Goal: Task Accomplishment & Management: Use online tool/utility

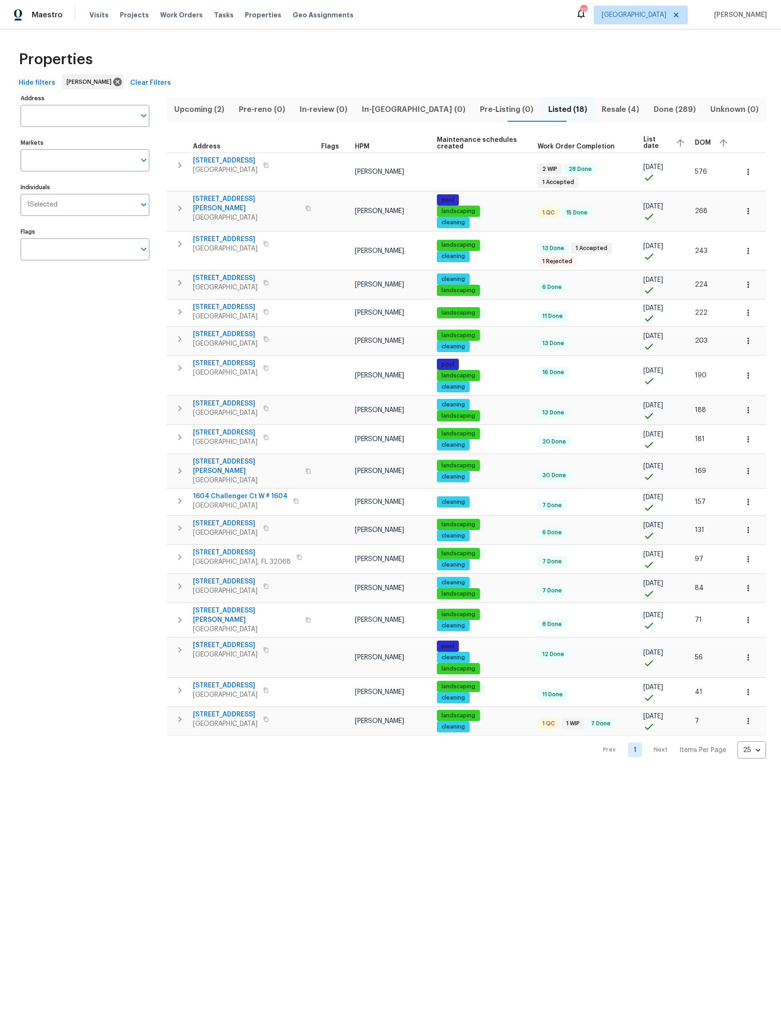
click at [605, 105] on span "Resale (4)" at bounding box center [620, 109] width 41 height 13
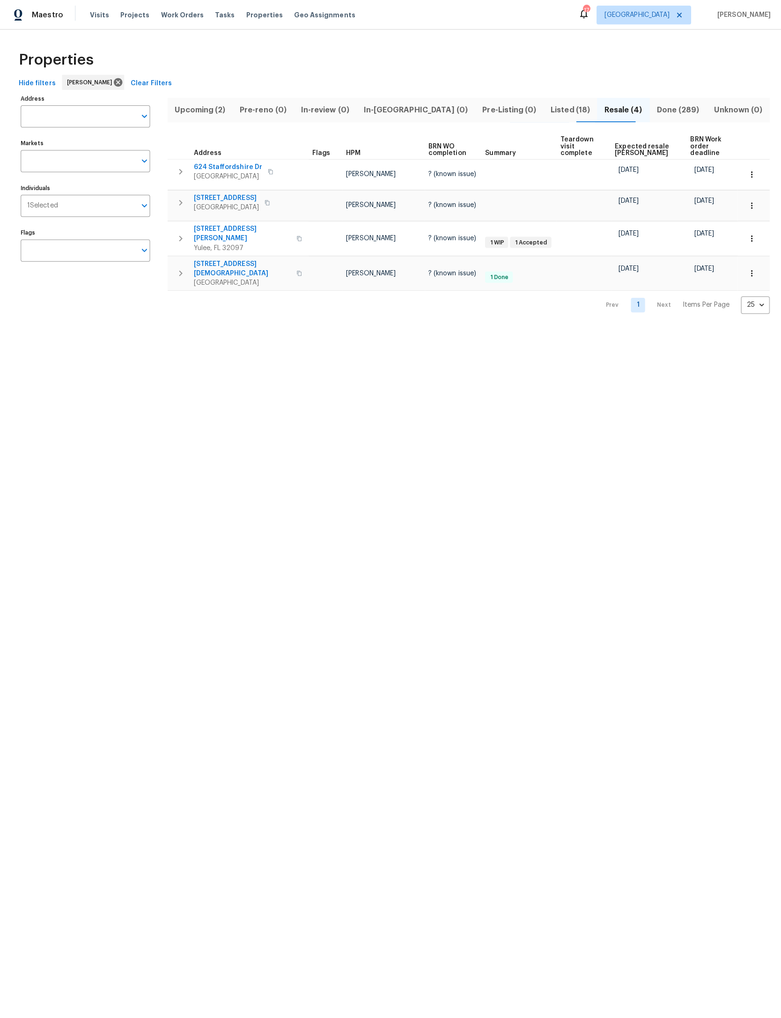
click at [200, 108] on span "Upcoming (2)" at bounding box center [198, 109] width 53 height 13
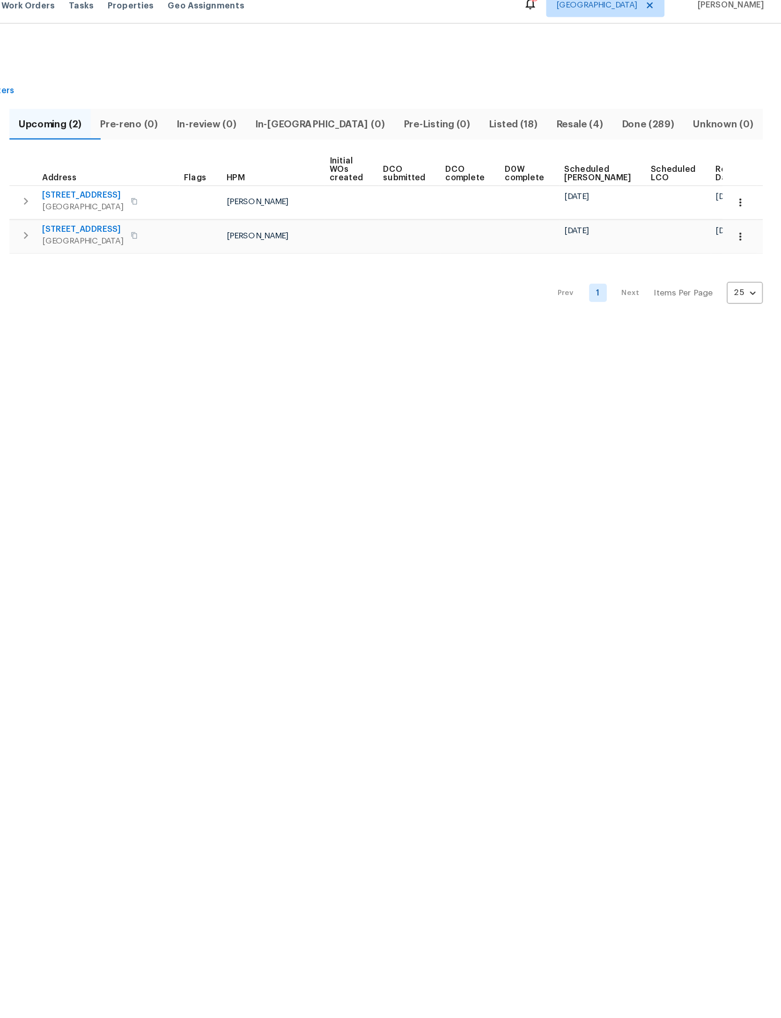
click at [729, 142] on span "Ready Date" at bounding box center [739, 148] width 21 height 13
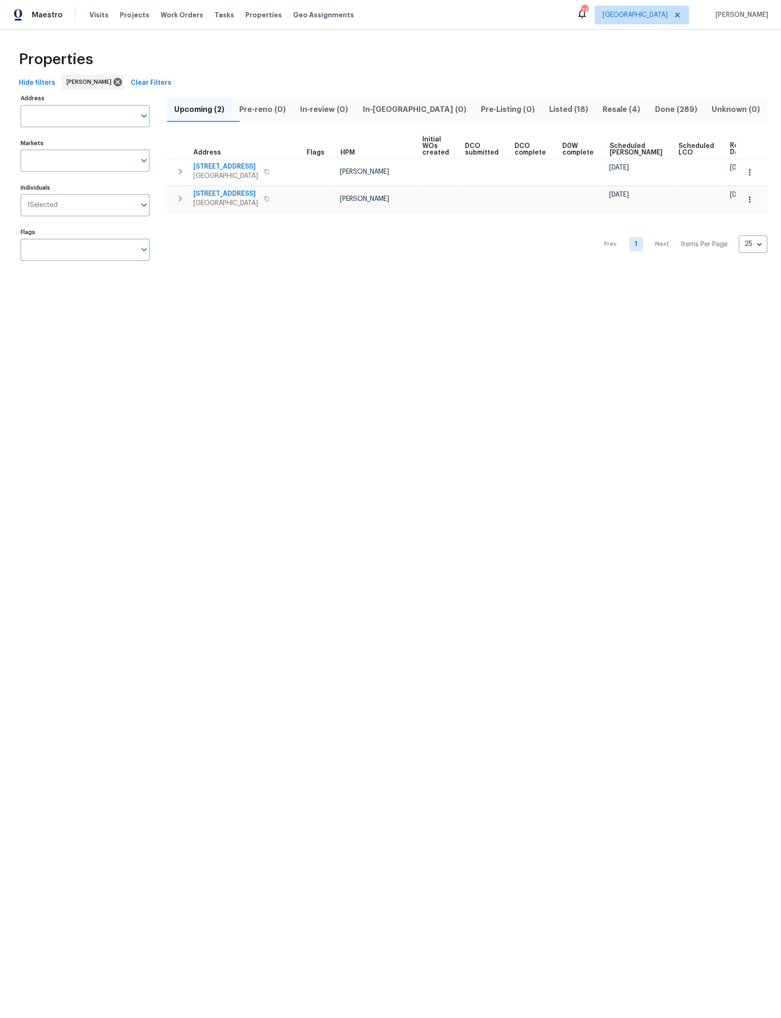
click at [547, 108] on span "Listed (18)" at bounding box center [568, 109] width 42 height 13
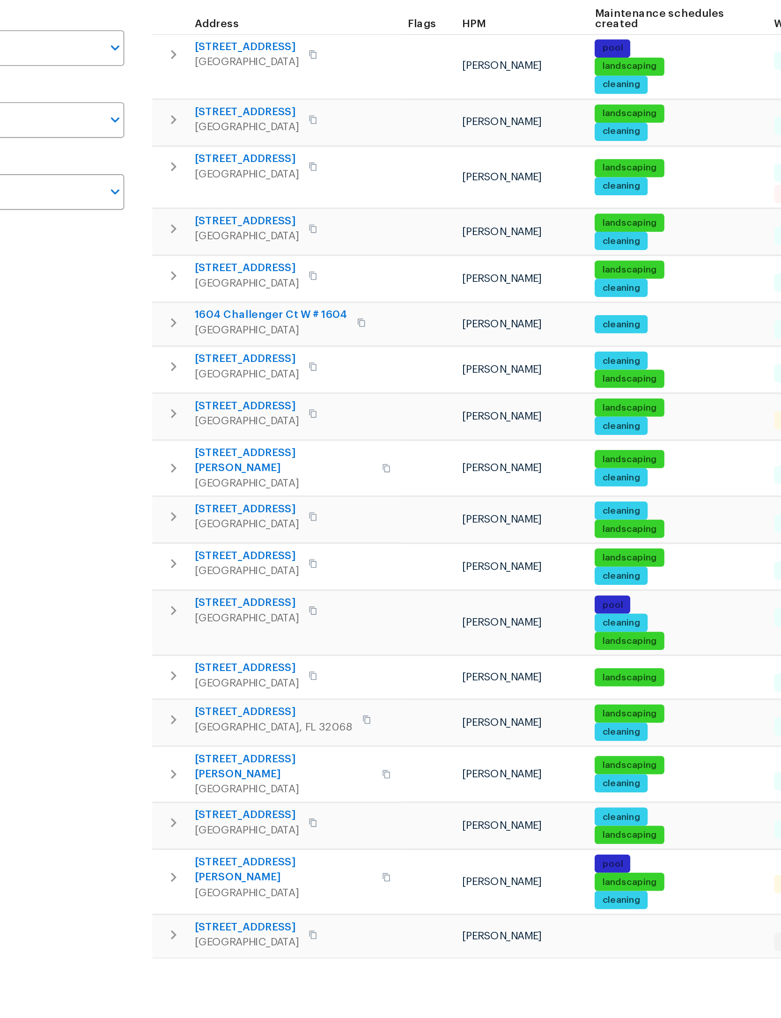
click at [174, 266] on icon "button" at bounding box center [179, 271] width 11 height 11
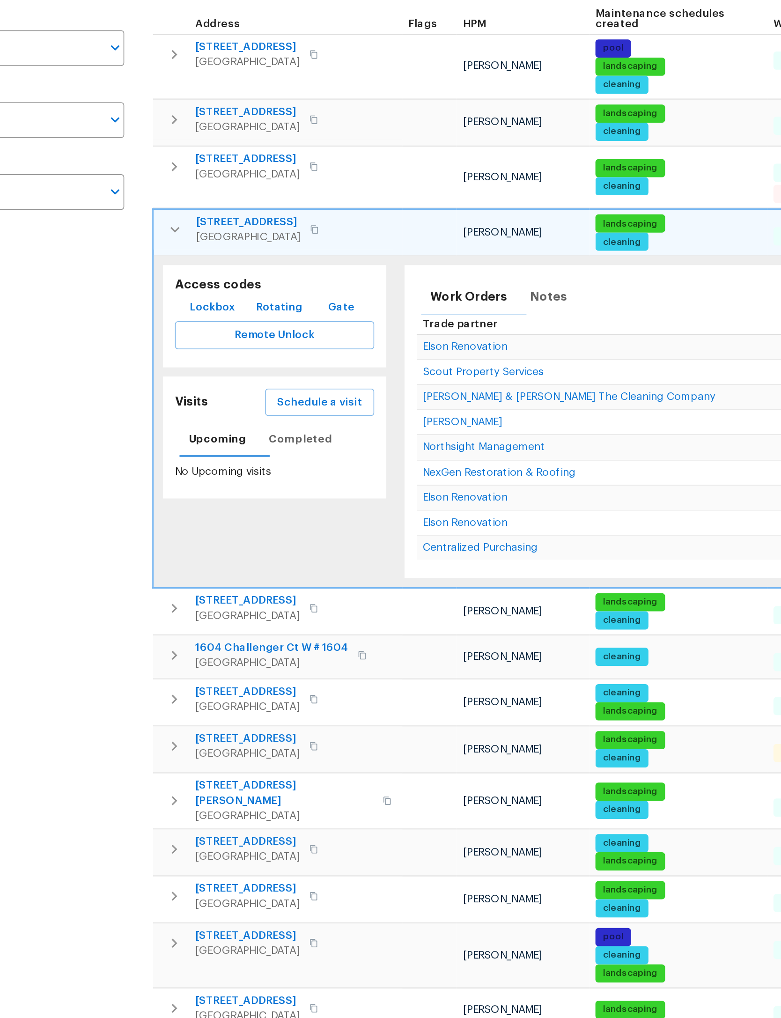
click at [244, 374] on span "Schedule a visit" at bounding box center [270, 380] width 52 height 12
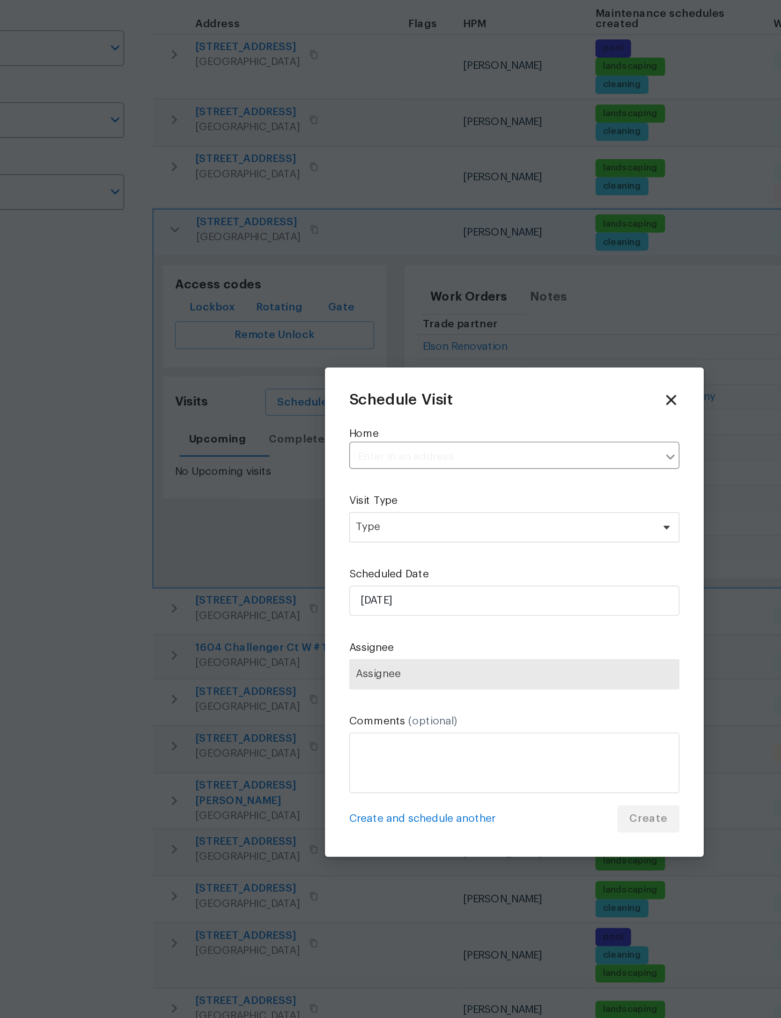
type input "[STREET_ADDRESS]"
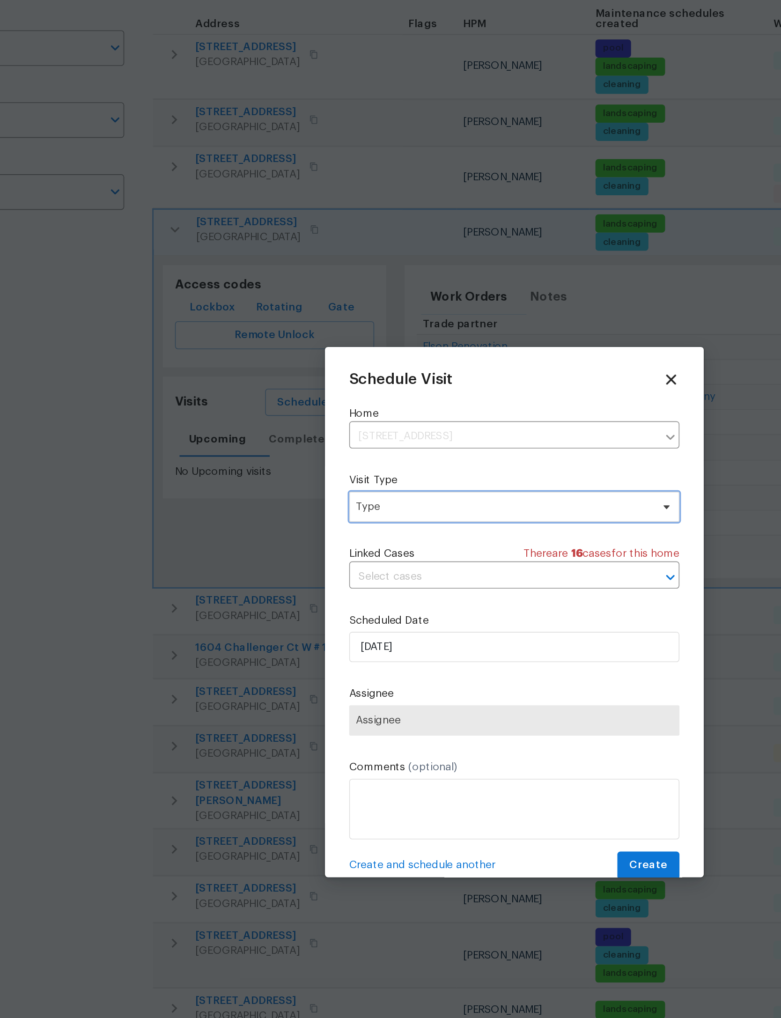
click at [358, 439] on span "Type" at bounding box center [384, 443] width 182 height 9
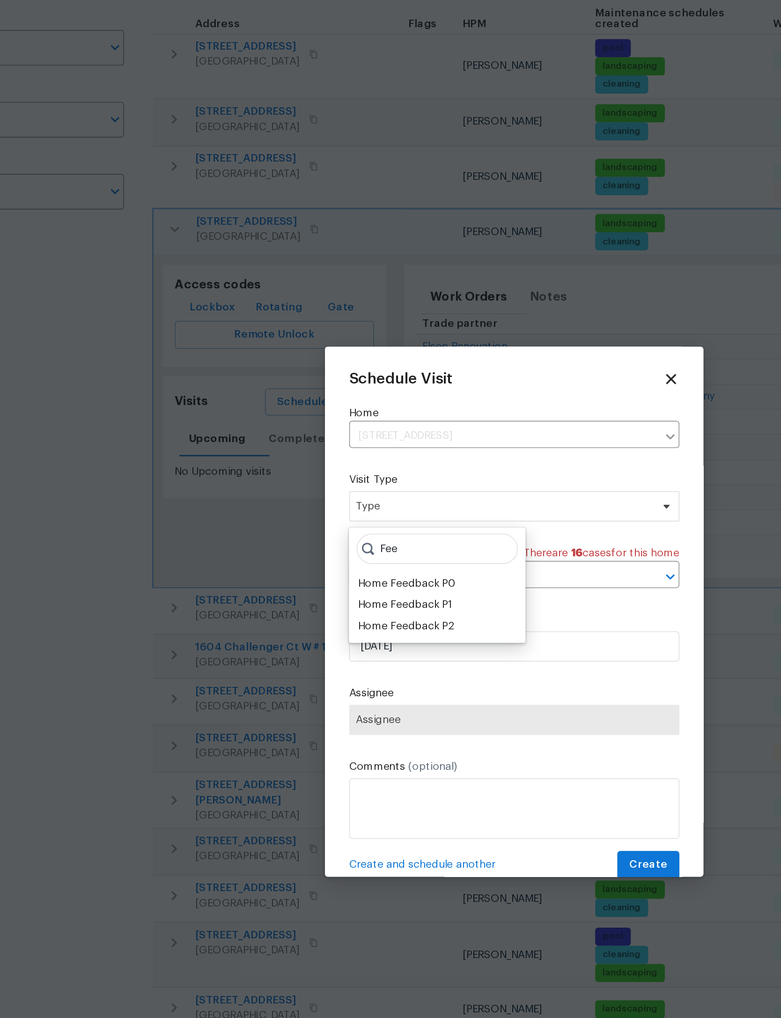
type input "Fee"
click at [294, 500] on div "Home Feedback P1" at bounding box center [323, 504] width 59 height 9
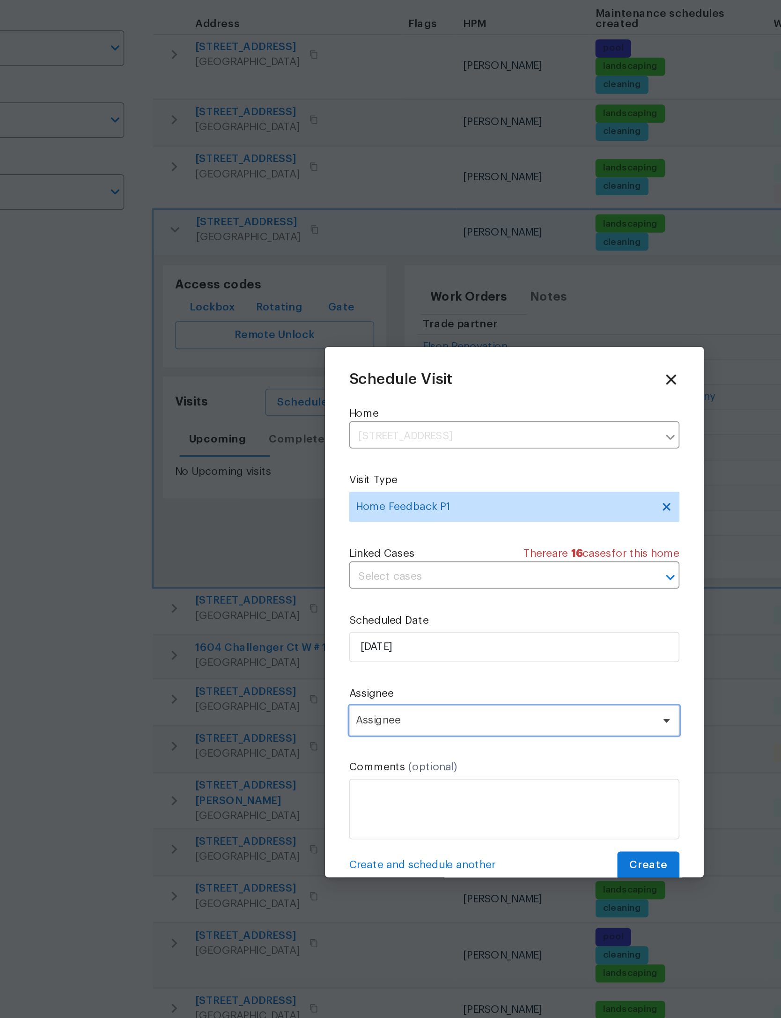
click at [315, 572] on span "Assignee" at bounding box center [385, 575] width 184 height 7
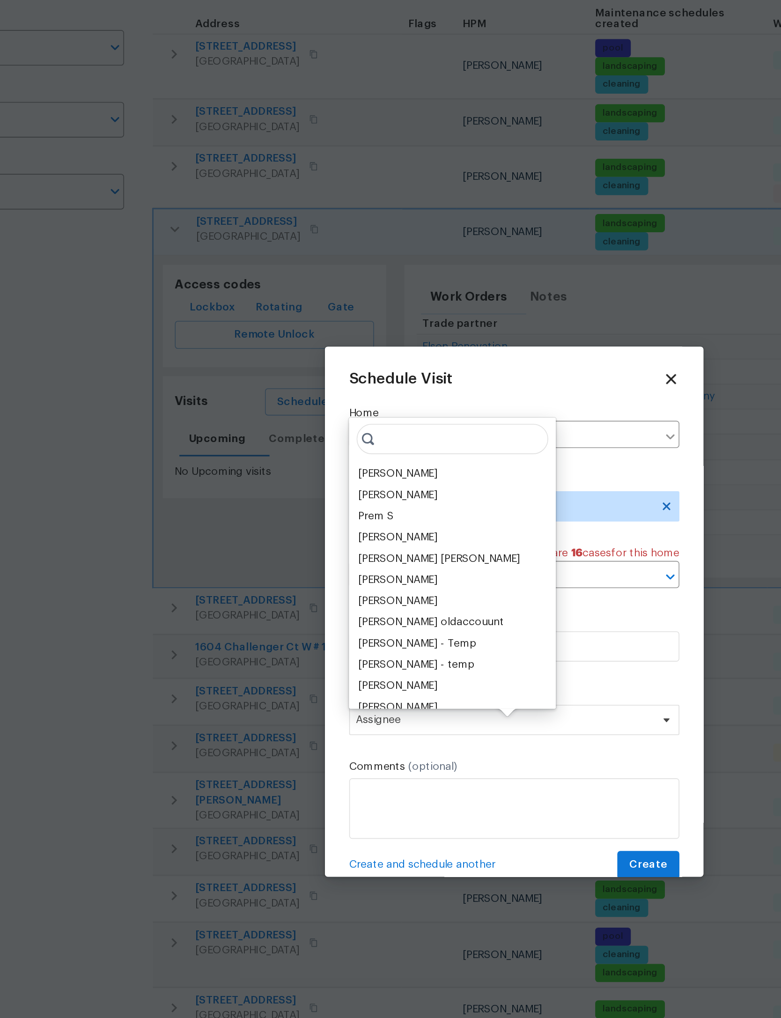
click at [294, 419] on div "[PERSON_NAME]" at bounding box center [318, 423] width 49 height 9
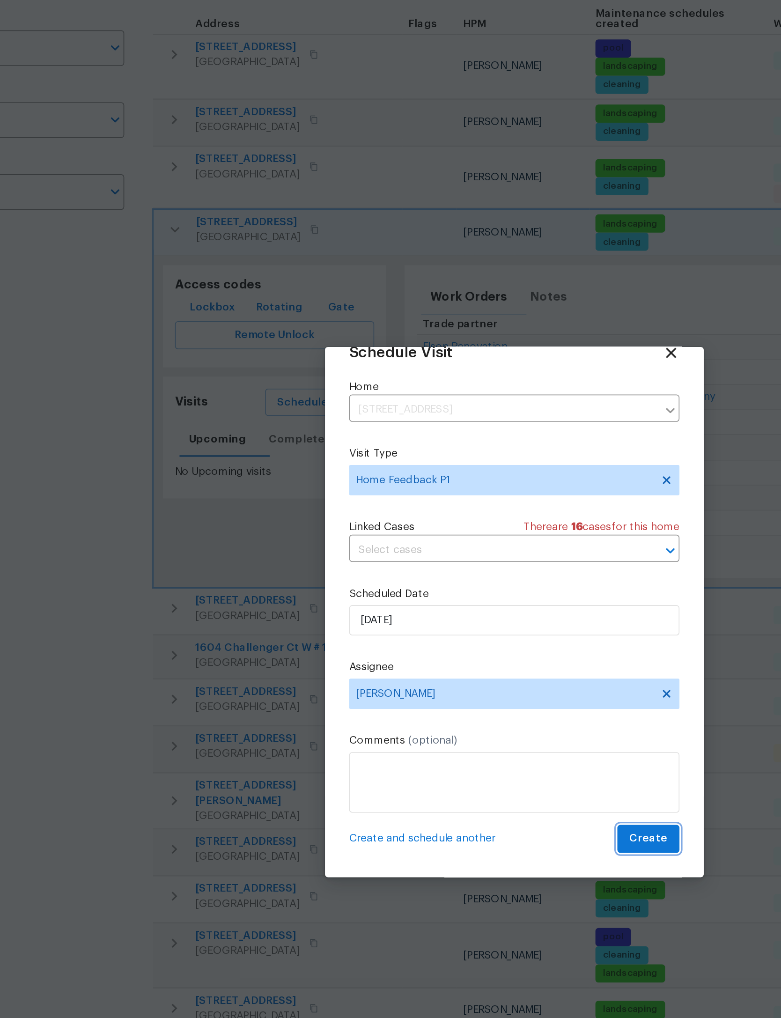
click at [462, 643] on span "Create" at bounding box center [473, 649] width 23 height 12
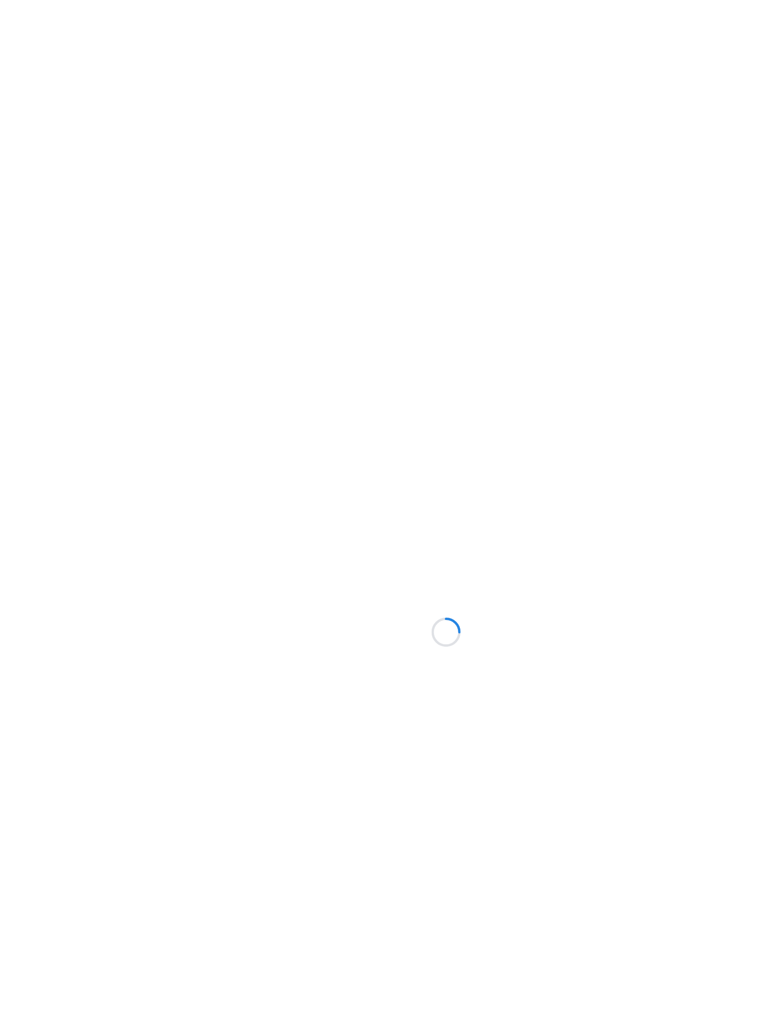
scroll to position [0, 31]
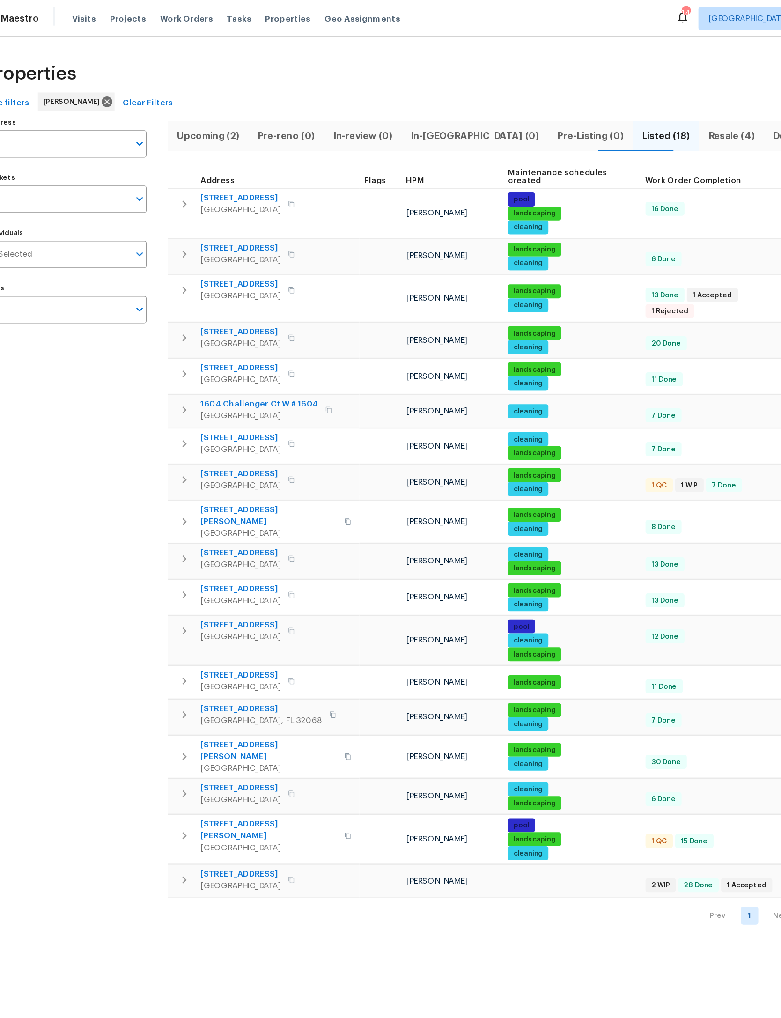
click at [186, 136] on th "Address" at bounding box center [244, 142] width 154 height 19
click at [193, 142] on span "Address" at bounding box center [207, 145] width 28 height 7
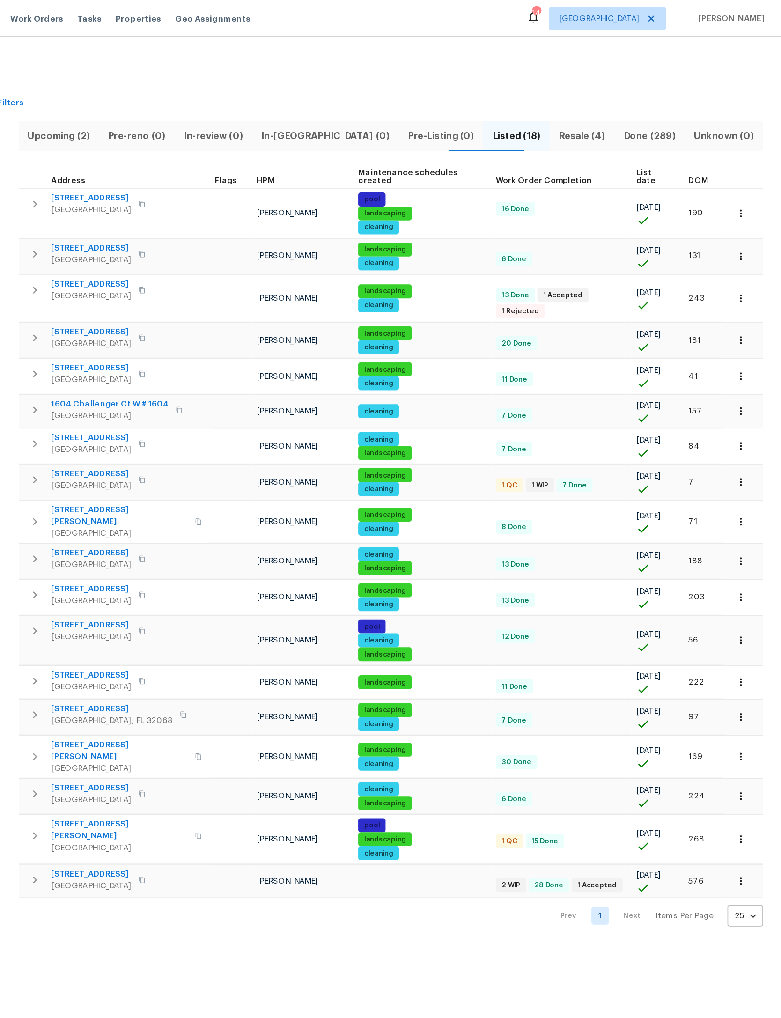
click at [706, 144] on span "DOM" at bounding box center [714, 145] width 16 height 7
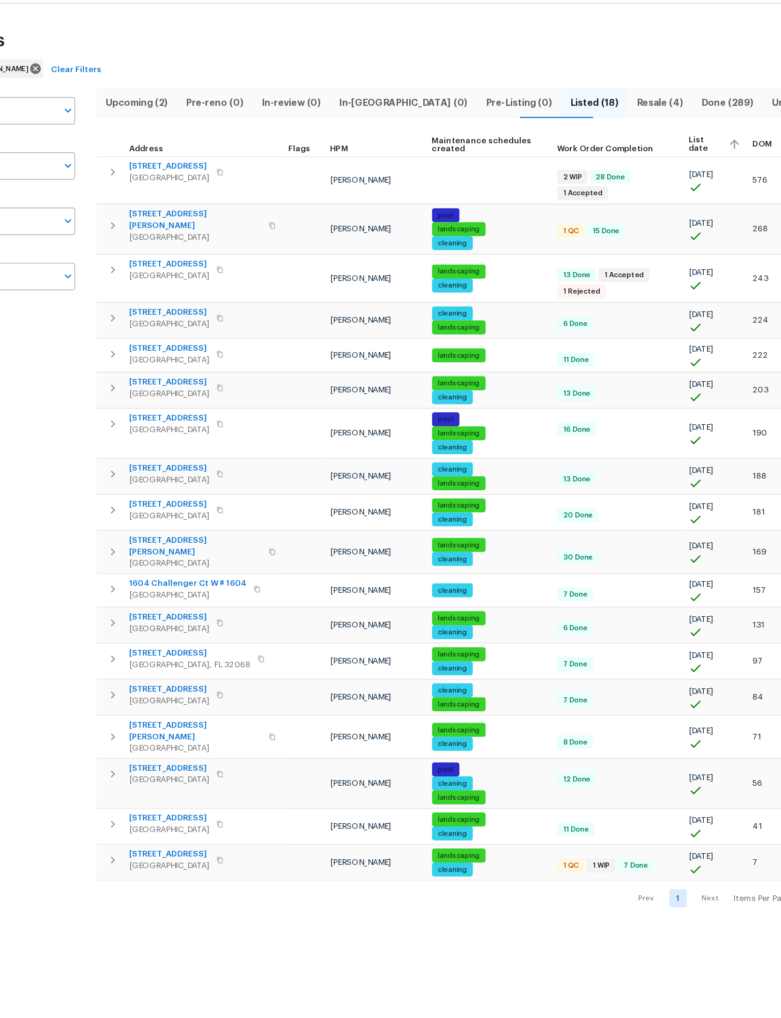
click at [170, 156] on button "button" at bounding box center [179, 165] width 19 height 19
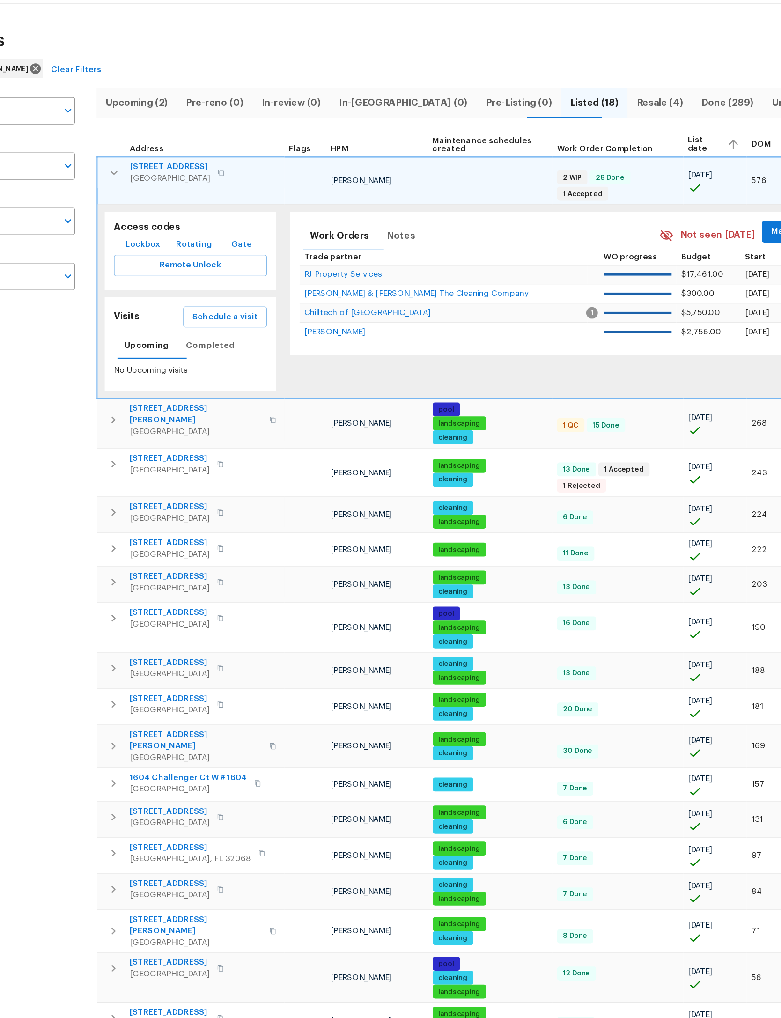
click at [244, 276] on span "Schedule a visit" at bounding box center [270, 282] width 52 height 12
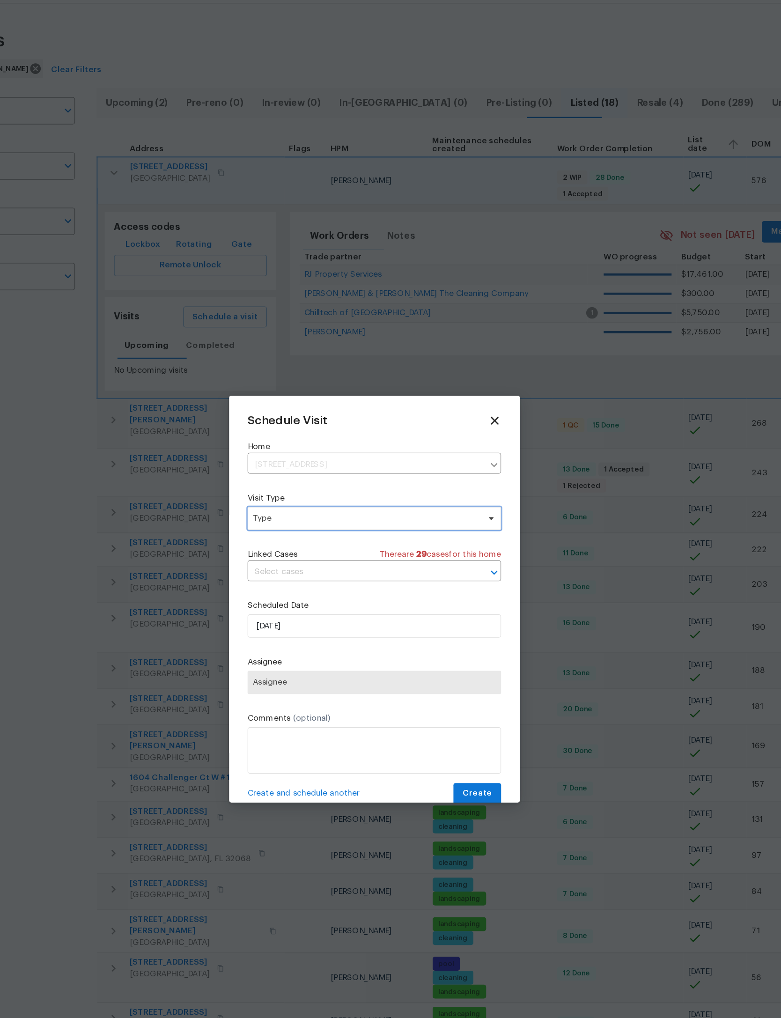
click at [319, 439] on span "Type" at bounding box center [384, 443] width 182 height 9
type input "Pro"
click at [294, 500] on div "Progress" at bounding box center [307, 504] width 27 height 9
click at [299, 567] on span "Assignee" at bounding box center [390, 576] width 204 height 19
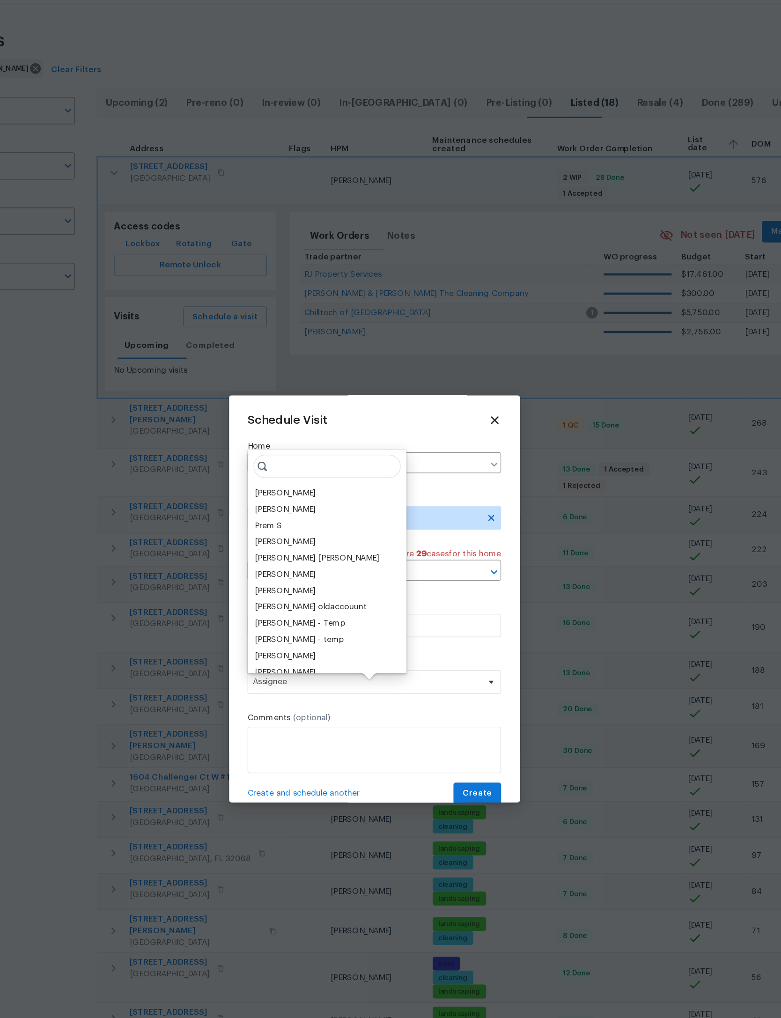
click at [294, 419] on div "[PERSON_NAME]" at bounding box center [318, 423] width 49 height 9
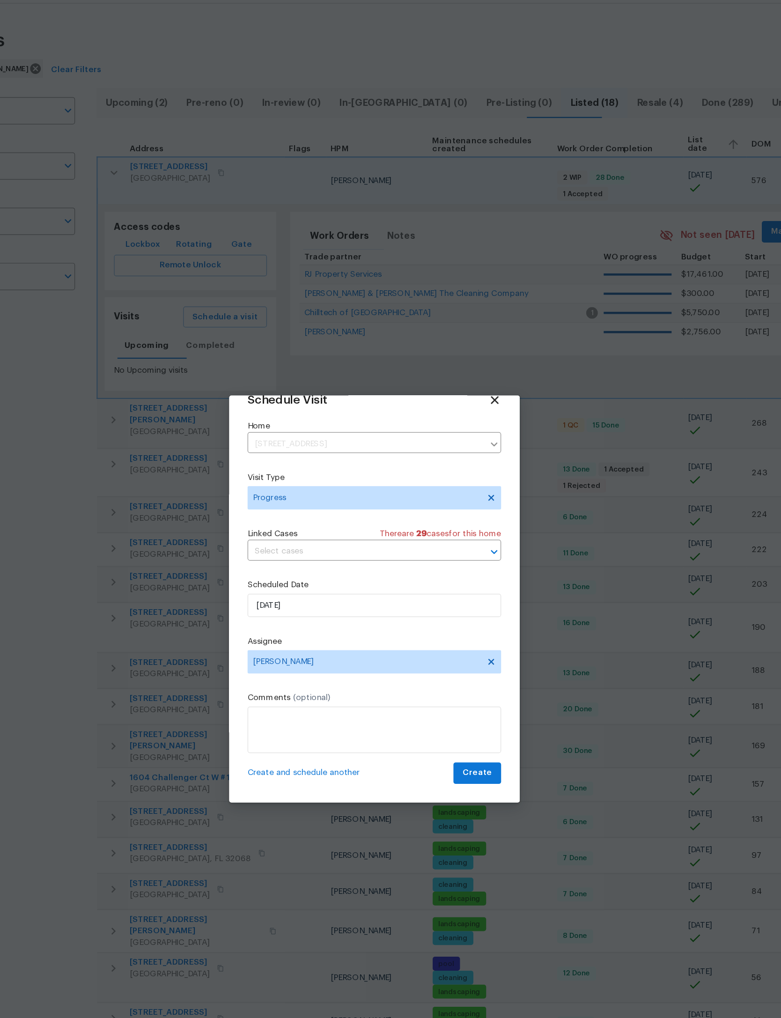
scroll to position [31, 0]
click at [462, 643] on span "Create" at bounding box center [473, 649] width 23 height 12
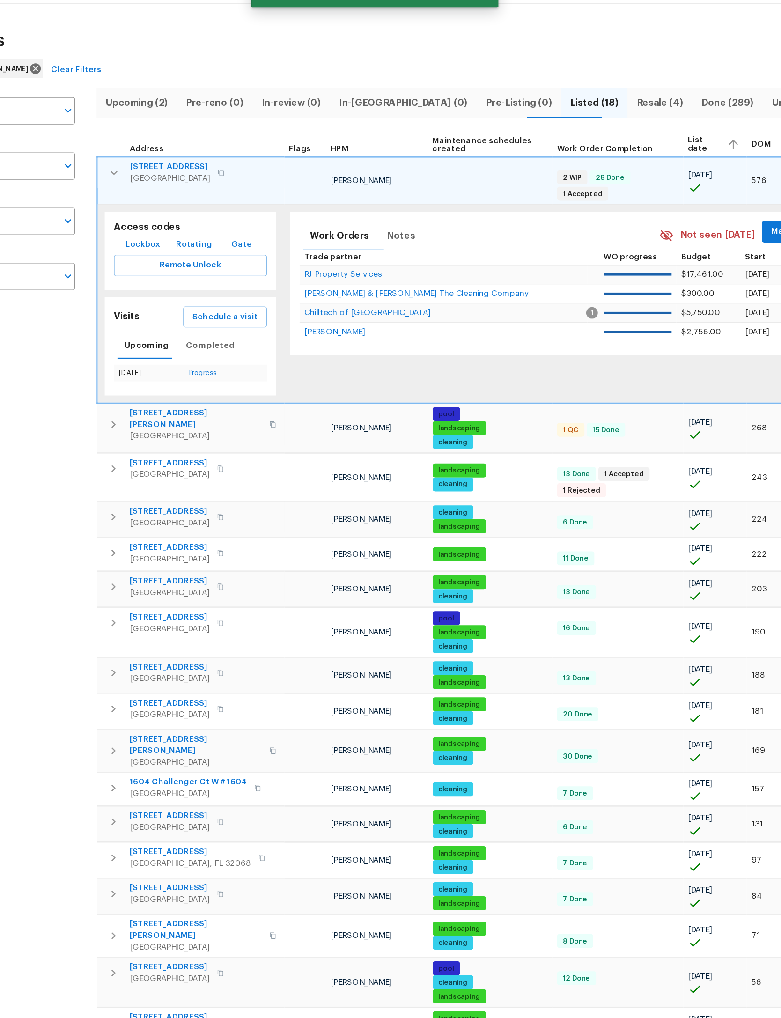
click at [175, 160] on icon "button" at bounding box center [180, 165] width 11 height 11
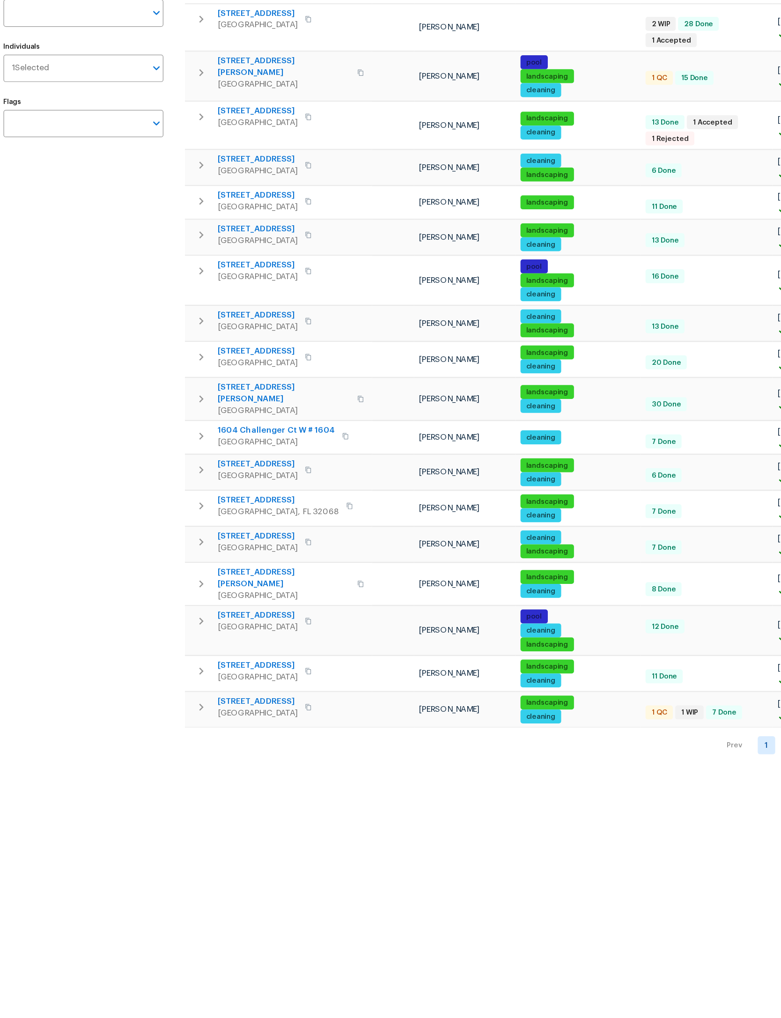
click at [170, 457] on button "button" at bounding box center [179, 471] width 19 height 28
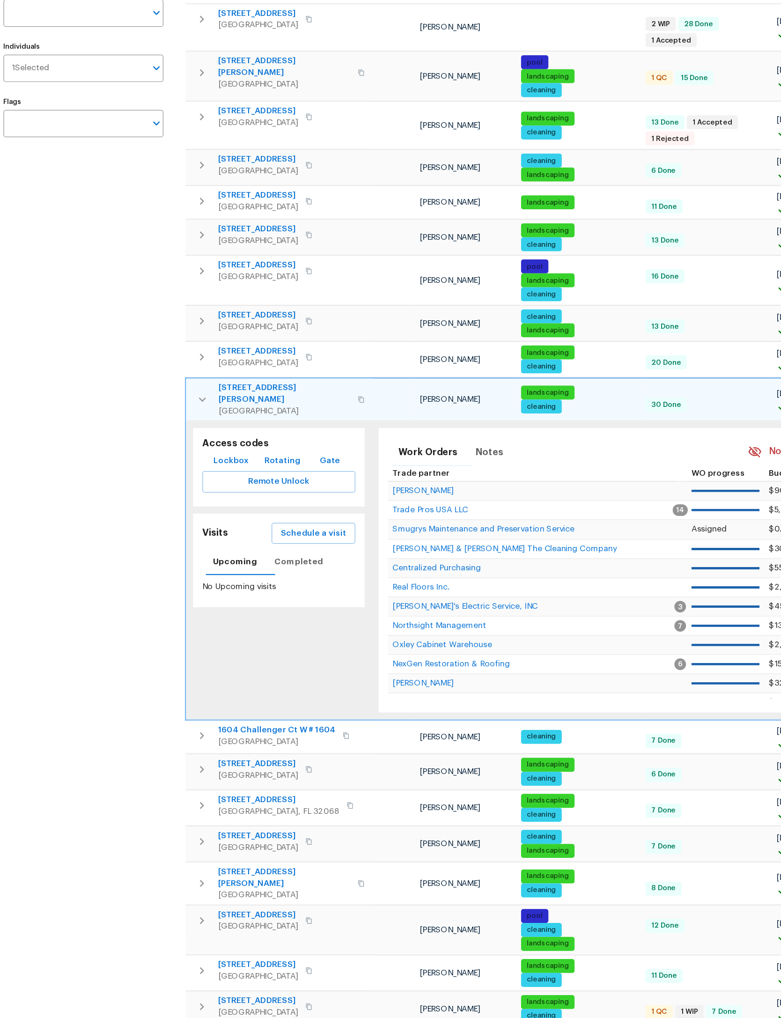
click at [262, 574] on span "Schedule a visit" at bounding box center [270, 580] width 52 height 12
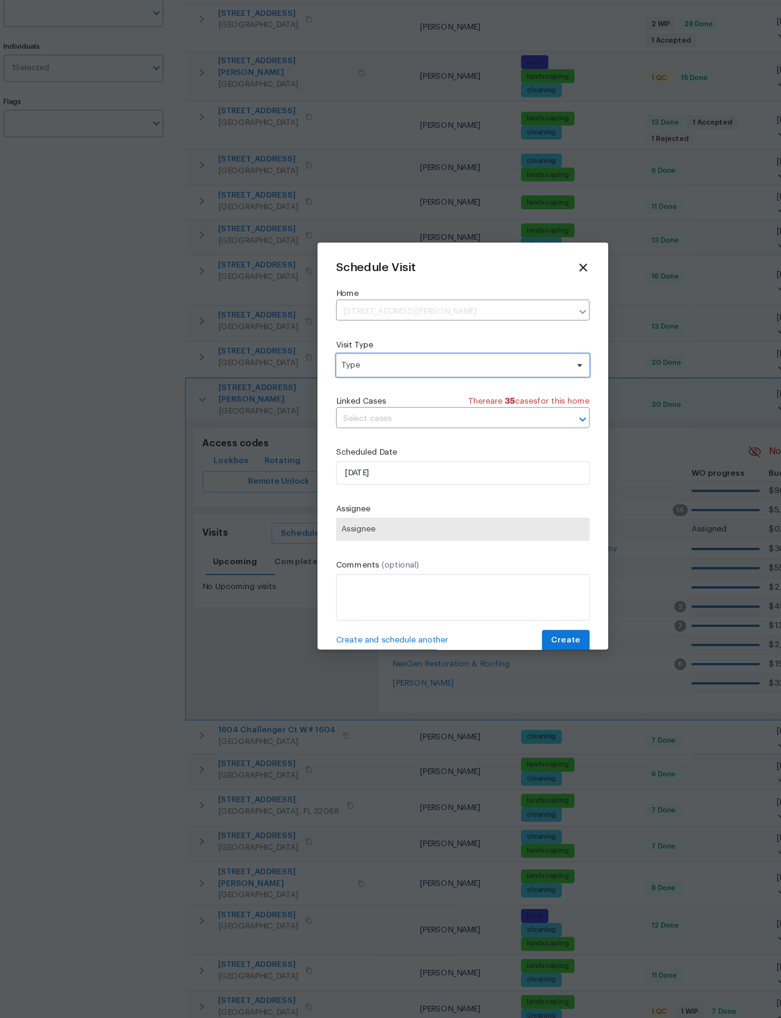
click at [421, 439] on span "Type" at bounding box center [384, 443] width 182 height 9
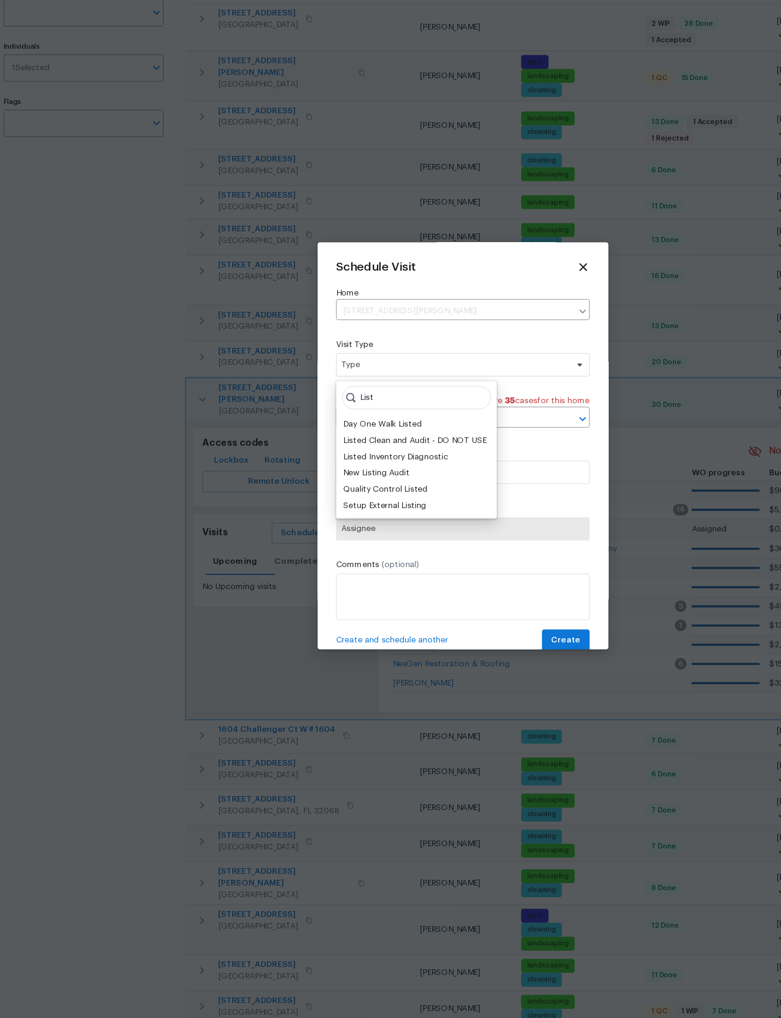
type input "List"
click at [358, 513] on div "Listed Inventory Diagnostic" at bounding box center [336, 517] width 84 height 9
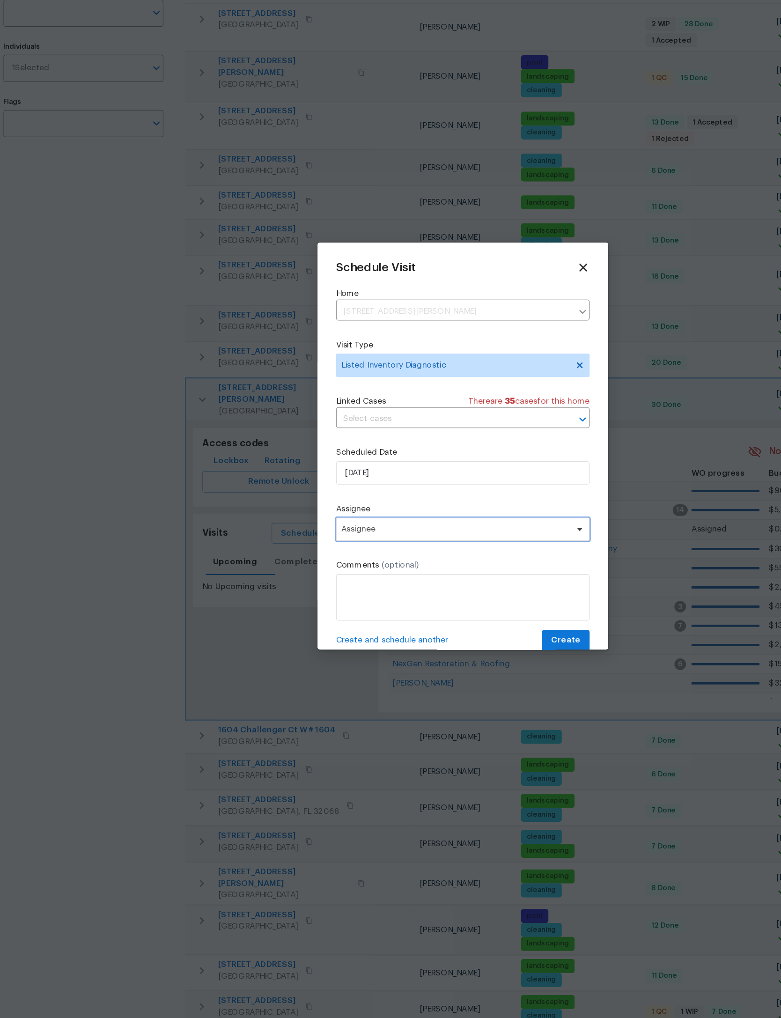
click at [390, 572] on span "Assignee" at bounding box center [385, 575] width 184 height 7
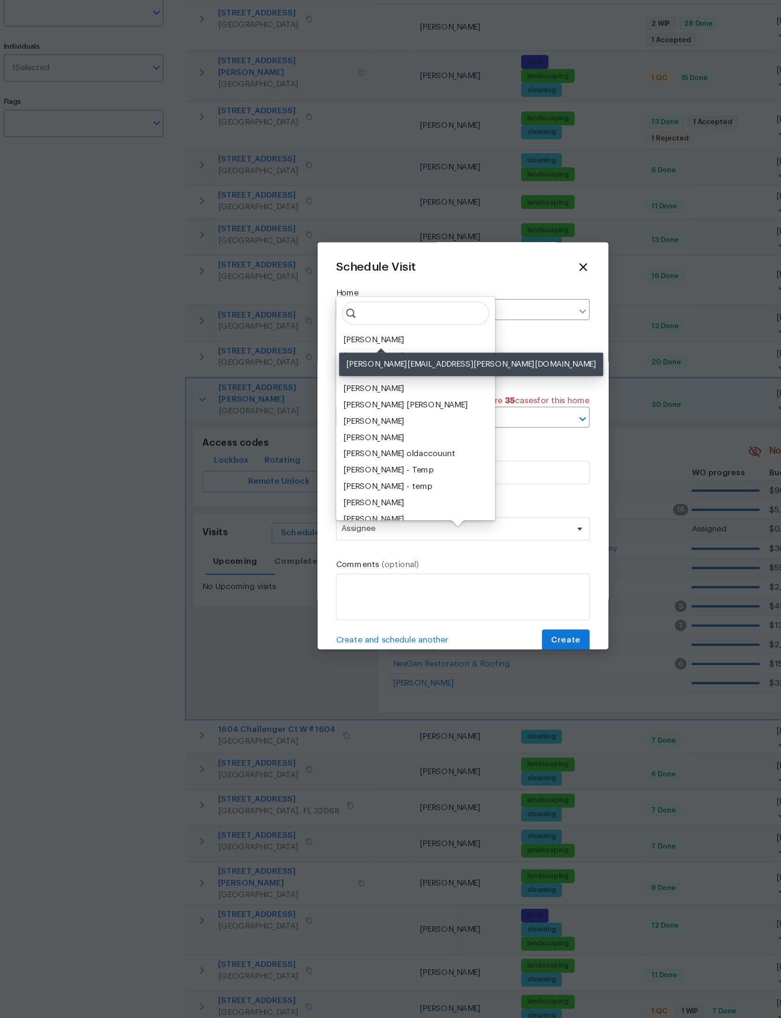
click at [332, 419] on div "[PERSON_NAME]" at bounding box center [318, 423] width 49 height 9
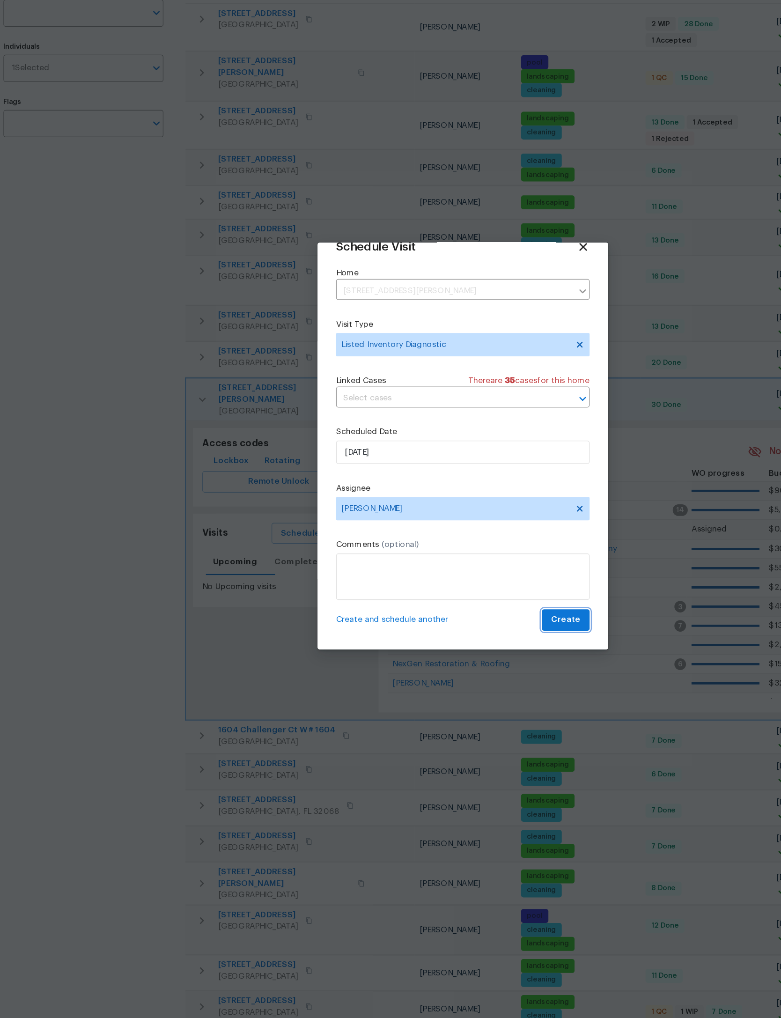
click at [462, 643] on span "Create" at bounding box center [473, 649] width 23 height 12
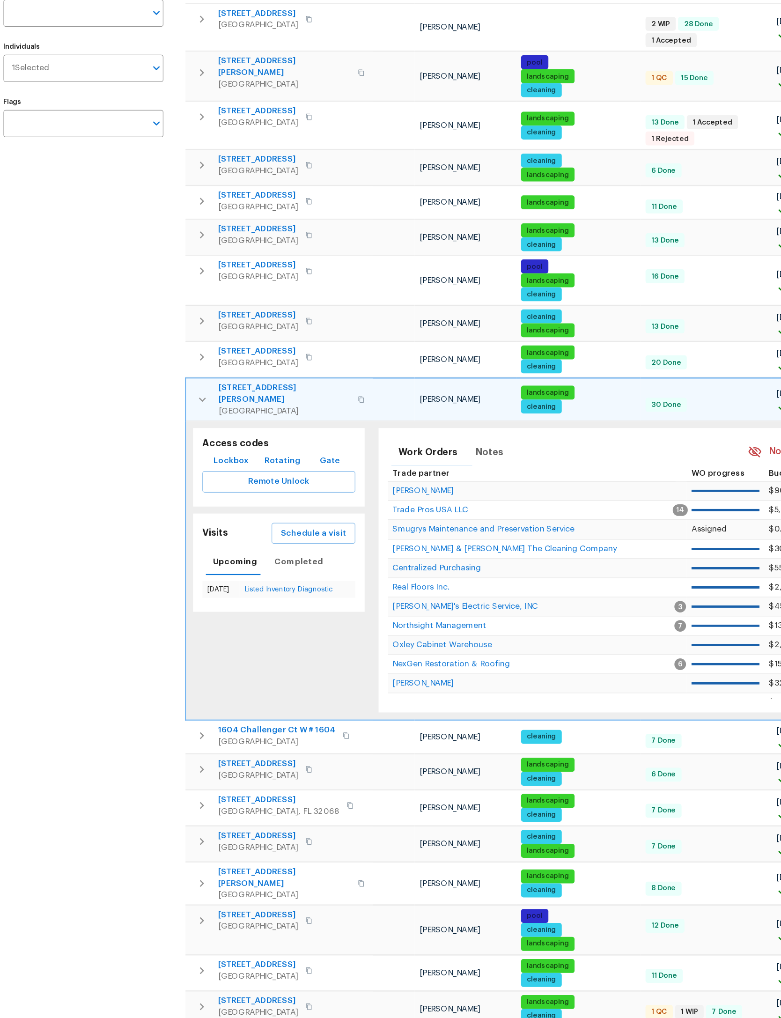
click at [168, 455] on td "2936 Van Gundy Rd Jacksonville, FL 32208" at bounding box center [243, 472] width 150 height 34
click at [175, 466] on icon "button" at bounding box center [180, 471] width 11 height 11
